Goal: Information Seeking & Learning: Compare options

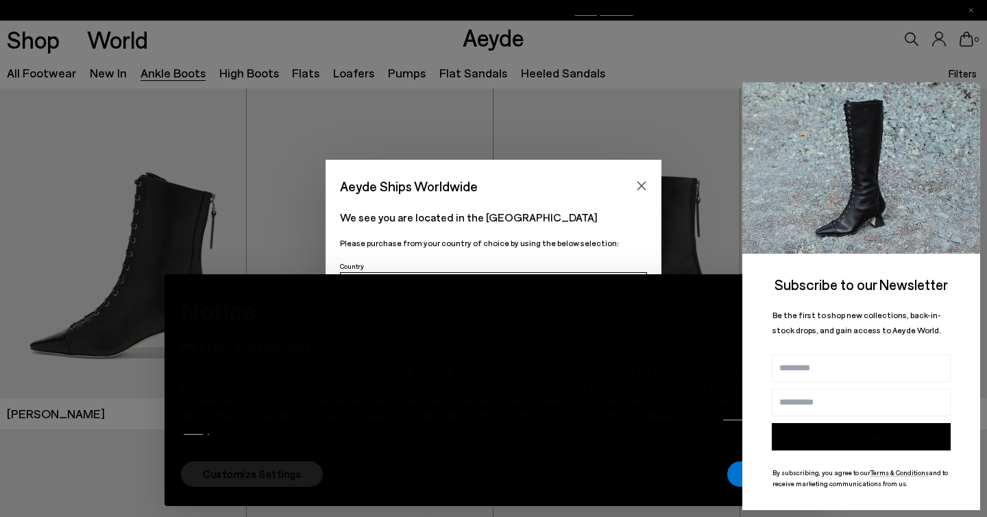
click at [967, 92] on icon at bounding box center [967, 95] width 18 height 18
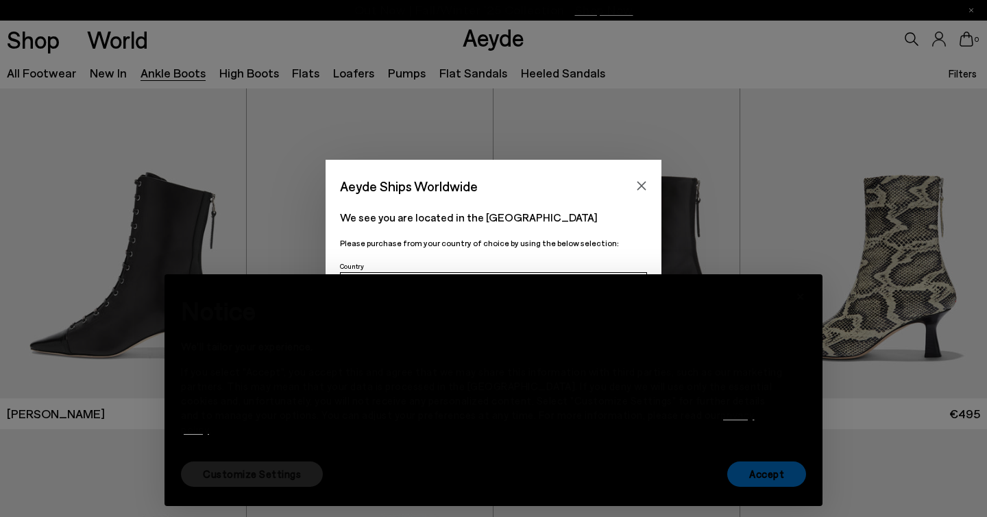
click at [770, 473] on font "Accept" at bounding box center [766, 473] width 35 height 12
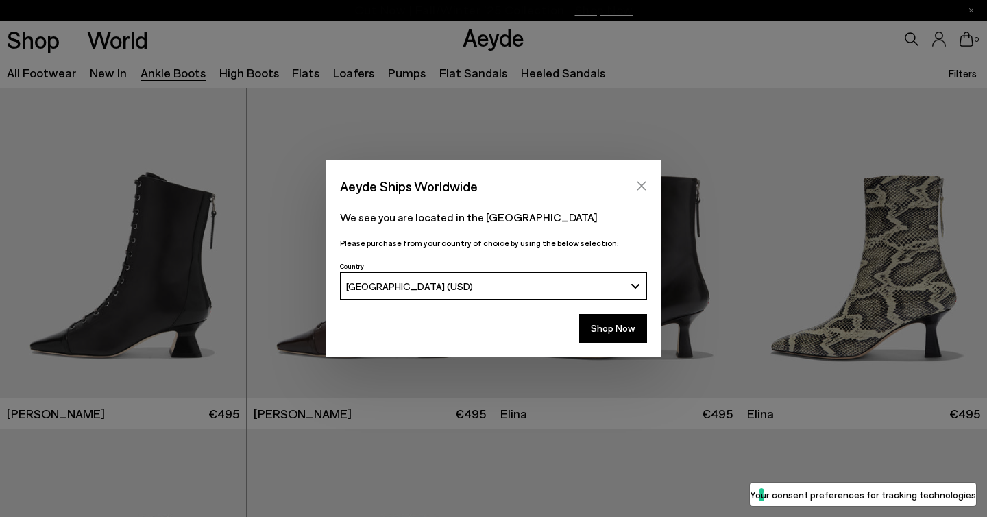
click at [643, 180] on icon "Close" at bounding box center [641, 185] width 11 height 11
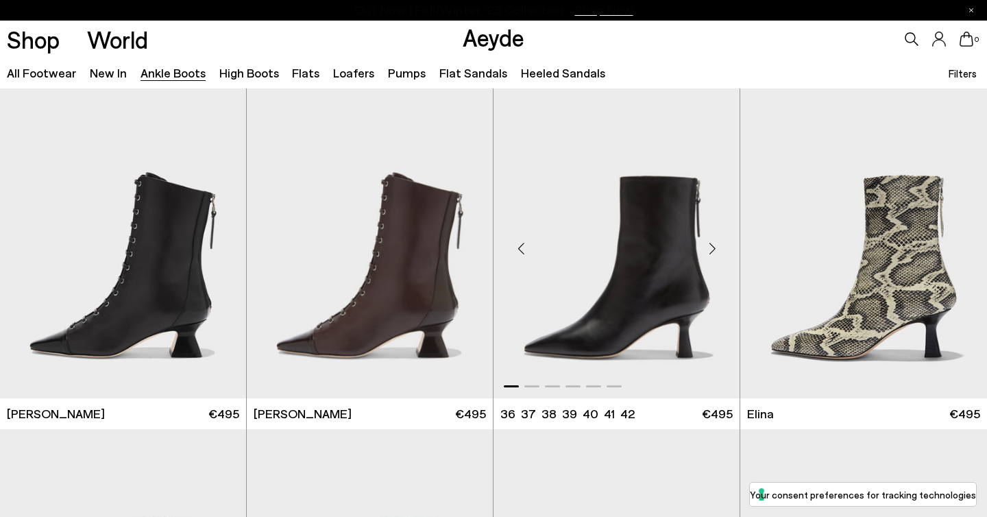
click at [585, 284] on img "1 / 6" at bounding box center [616, 242] width 246 height 309
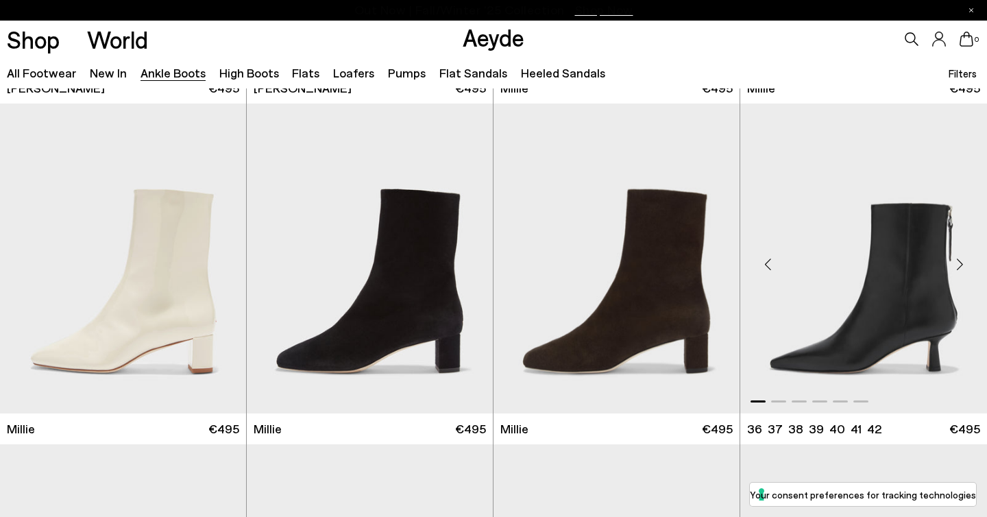
click at [849, 262] on img "1 / 6" at bounding box center [863, 257] width 247 height 309
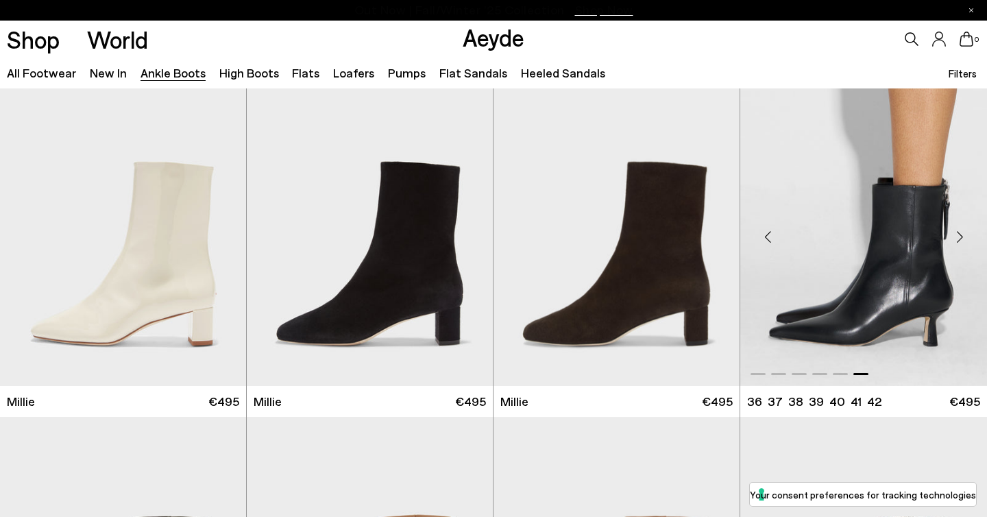
scroll to position [2735, 0]
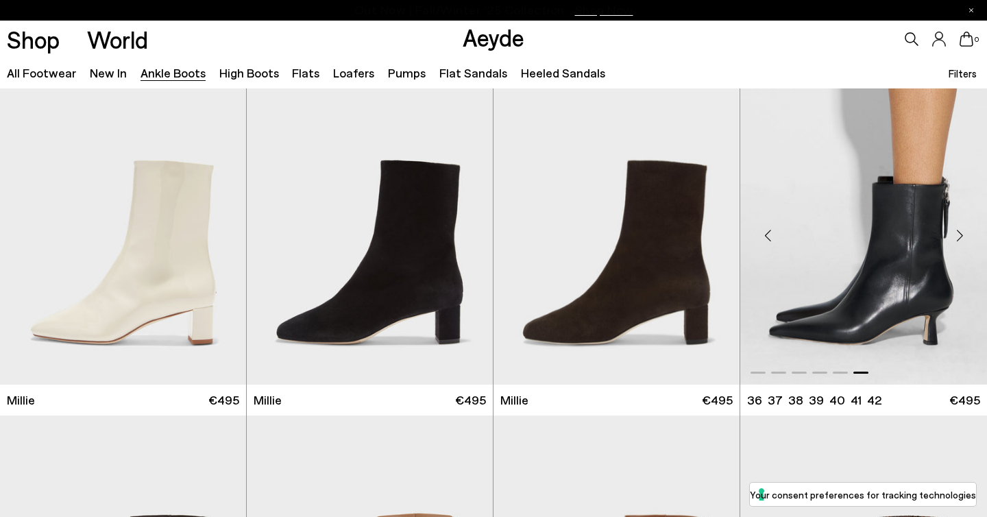
click at [850, 254] on div at bounding box center [863, 229] width 247 height 309
click at [905, 153] on img "6 / 6" at bounding box center [863, 229] width 247 height 309
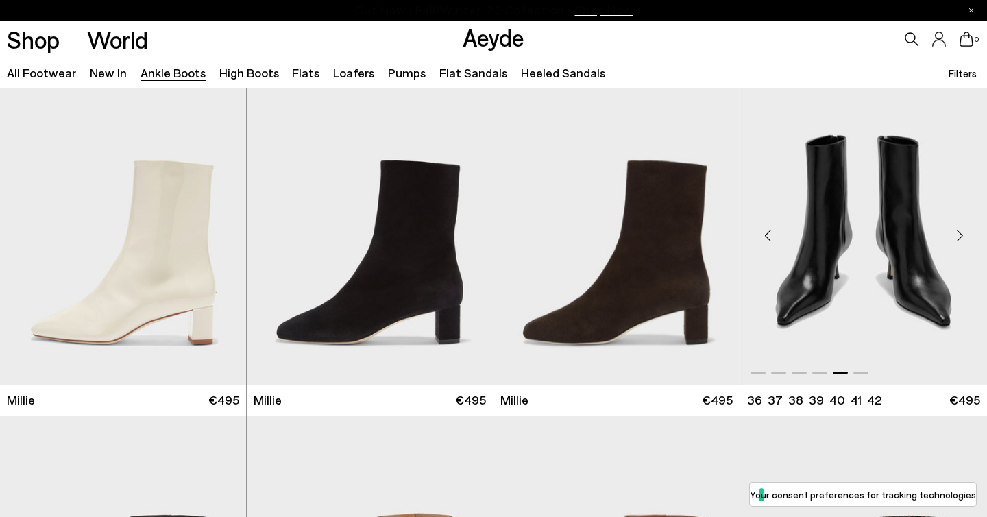
scroll to position [2612, 0]
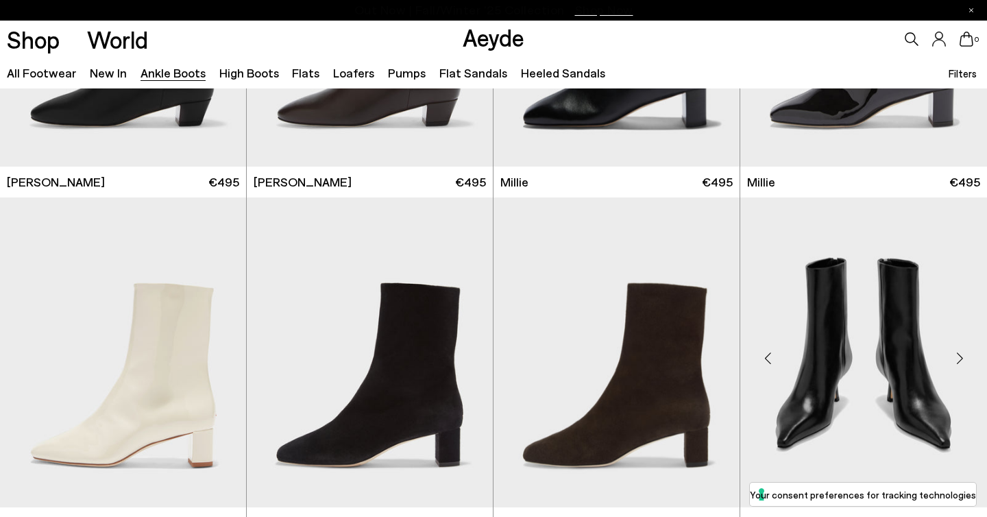
click at [760, 235] on img "5 / 6" at bounding box center [863, 351] width 247 height 309
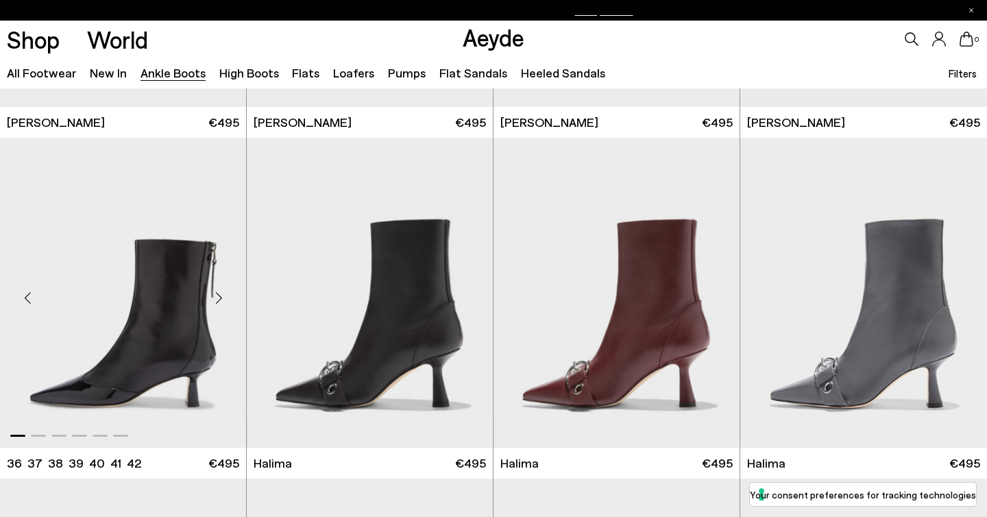
scroll to position [3338, 0]
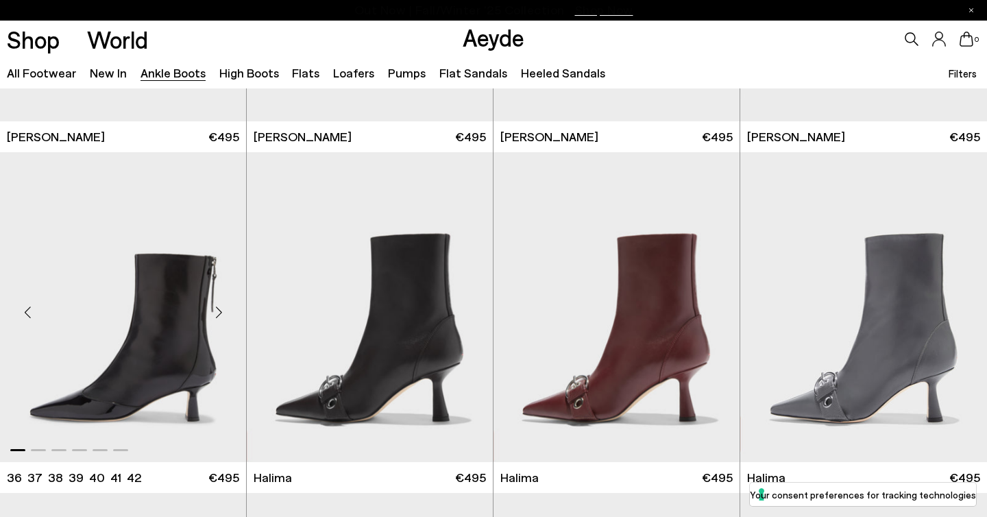
click at [121, 291] on img "1 / 6" at bounding box center [123, 306] width 246 height 309
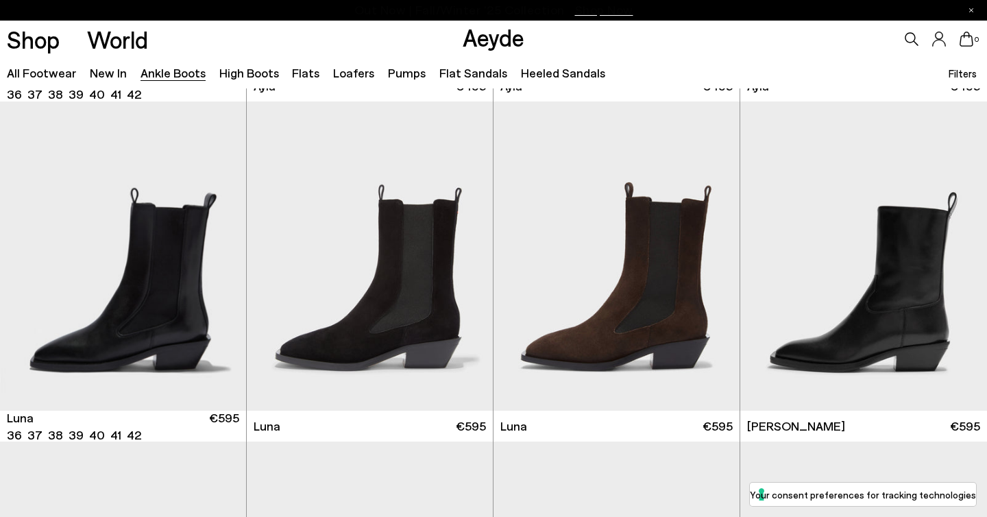
scroll to position [4324, 0]
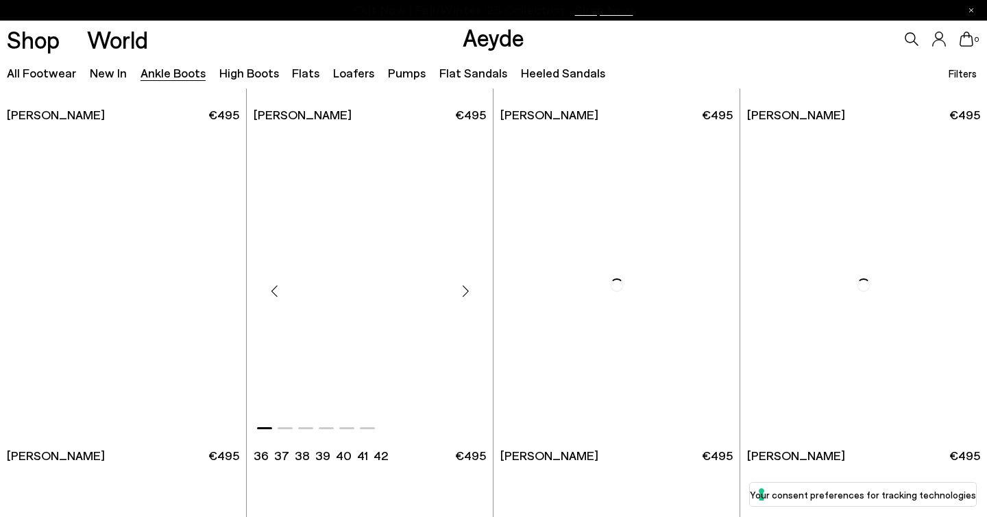
scroll to position [6067, 0]
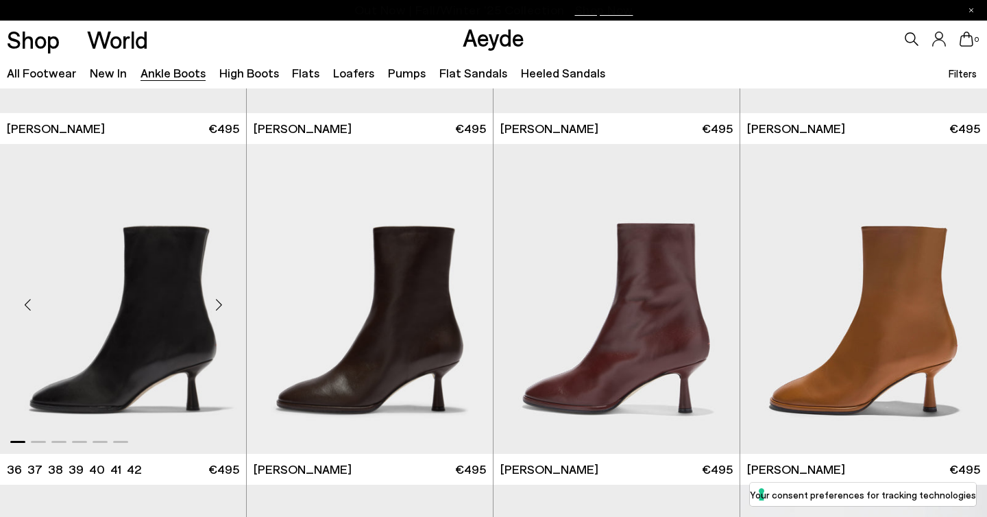
click at [107, 293] on img "1 / 6" at bounding box center [123, 298] width 246 height 309
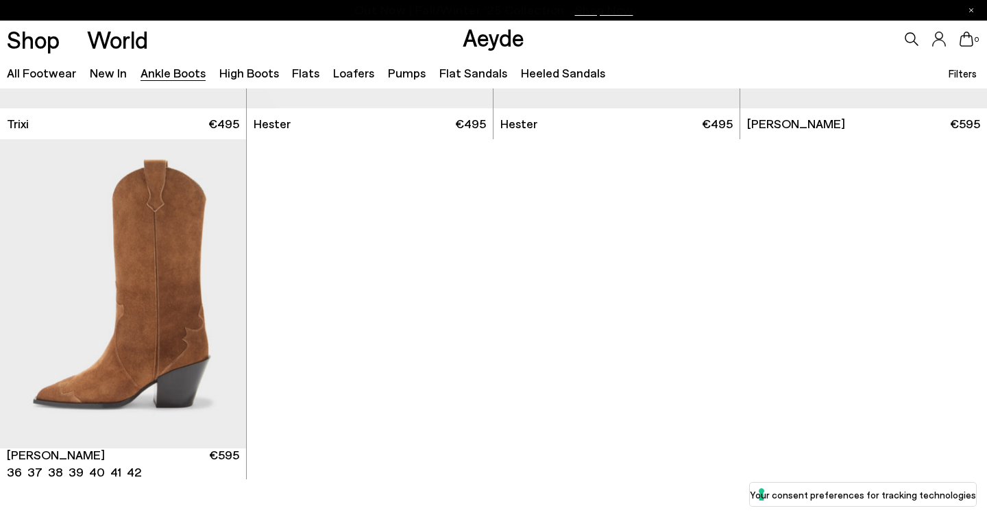
scroll to position [7141, 0]
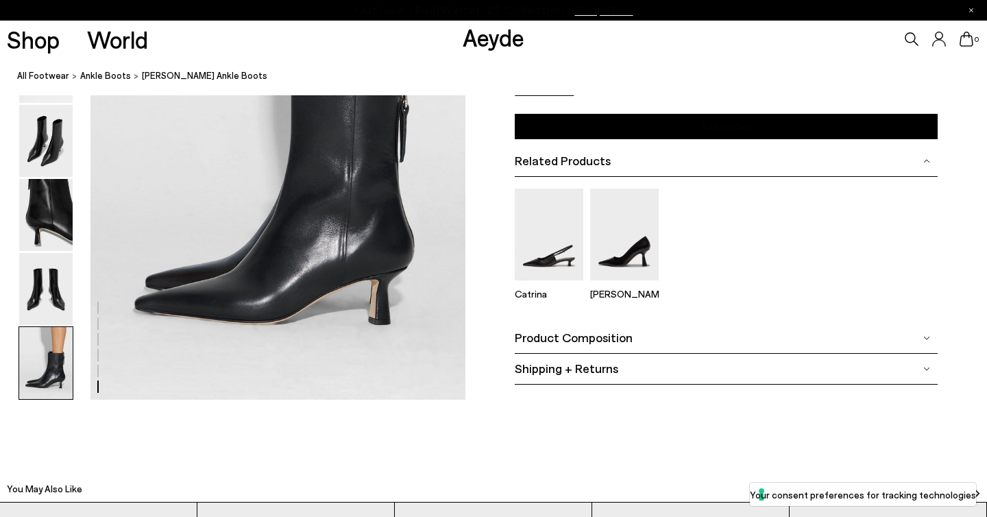
scroll to position [2705, 0]
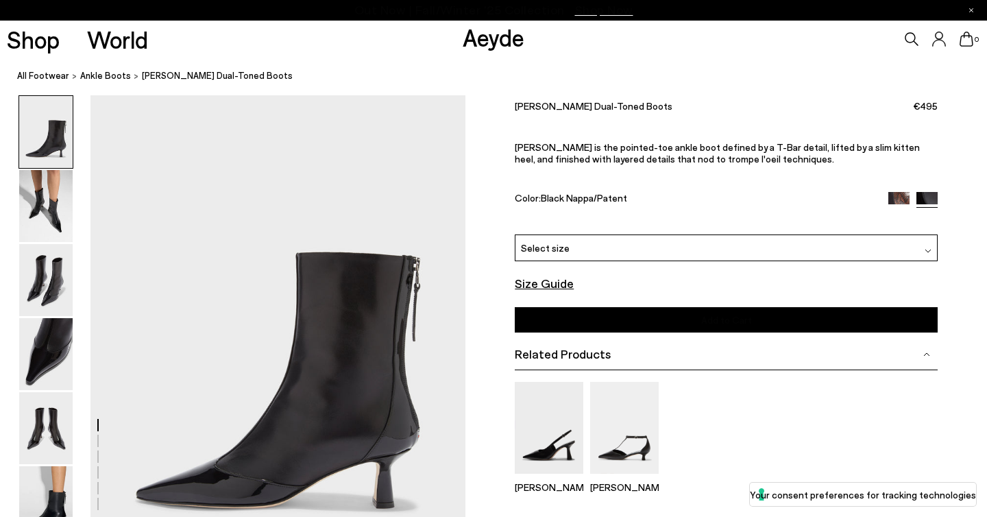
scroll to position [16, 0]
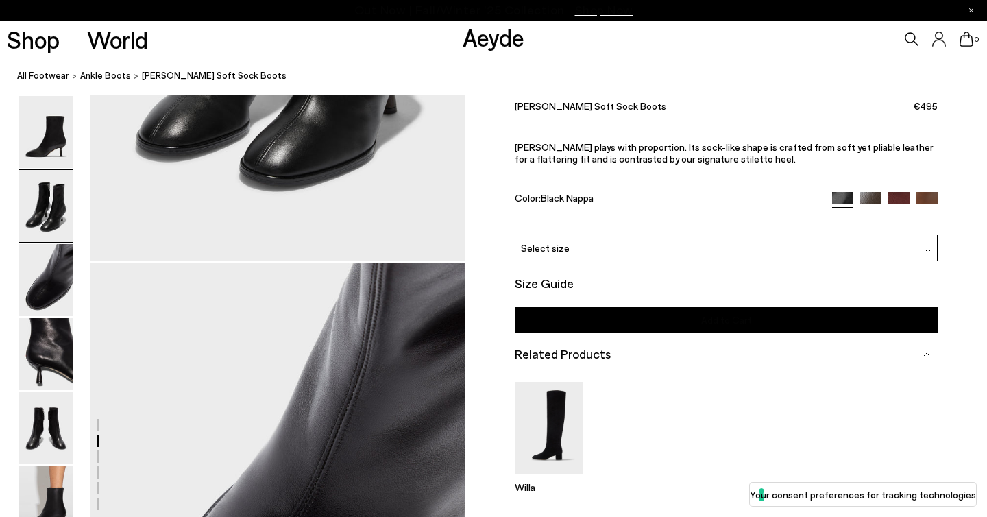
scroll to position [829, 0]
